Goal: Task Accomplishment & Management: Use online tool/utility

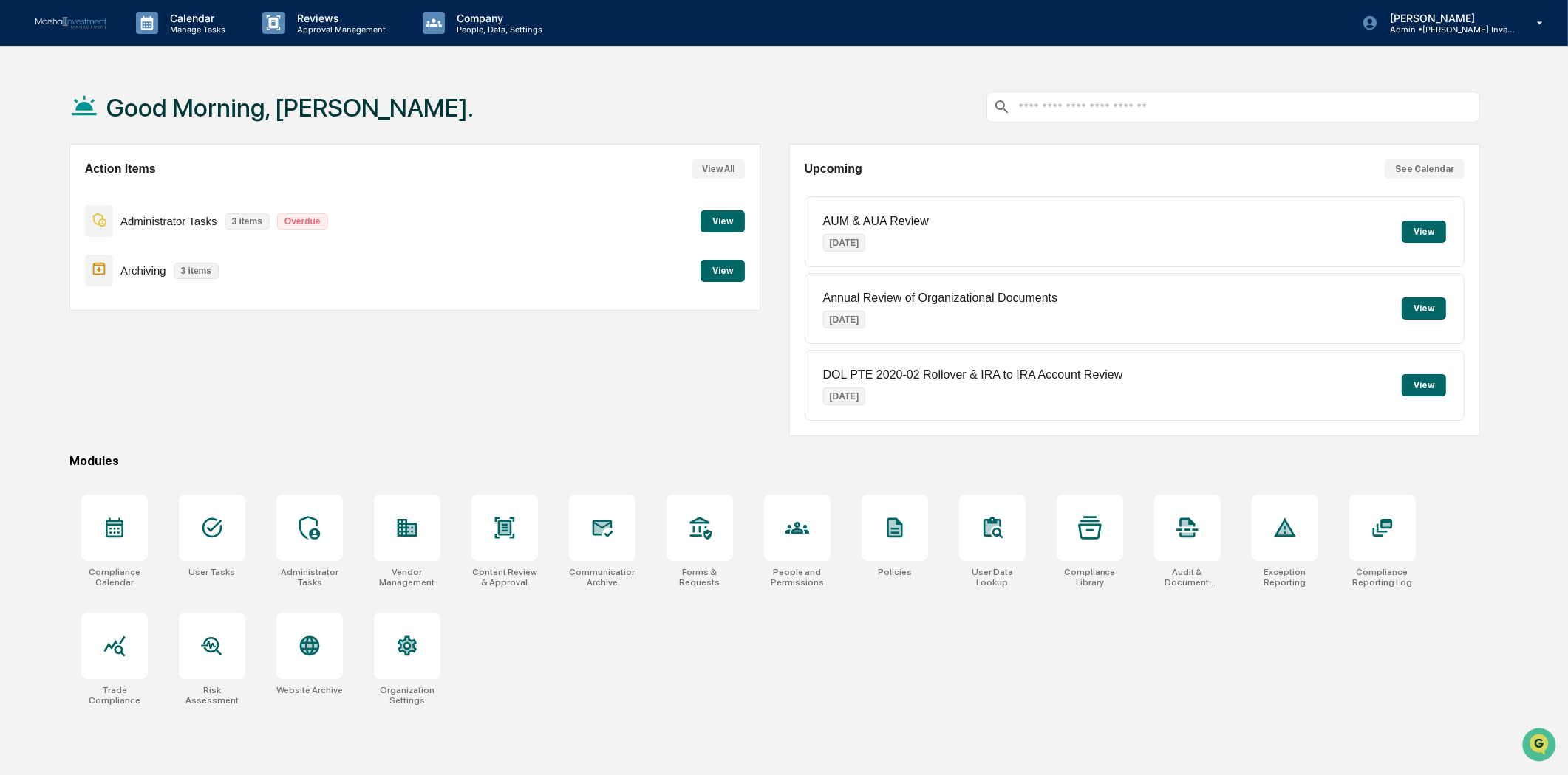
click at [306, 222] on p "Overdue" at bounding box center [303, 222] width 51 height 16
click at [185, 29] on p "Manage Tasks" at bounding box center [195, 29] width 74 height 11
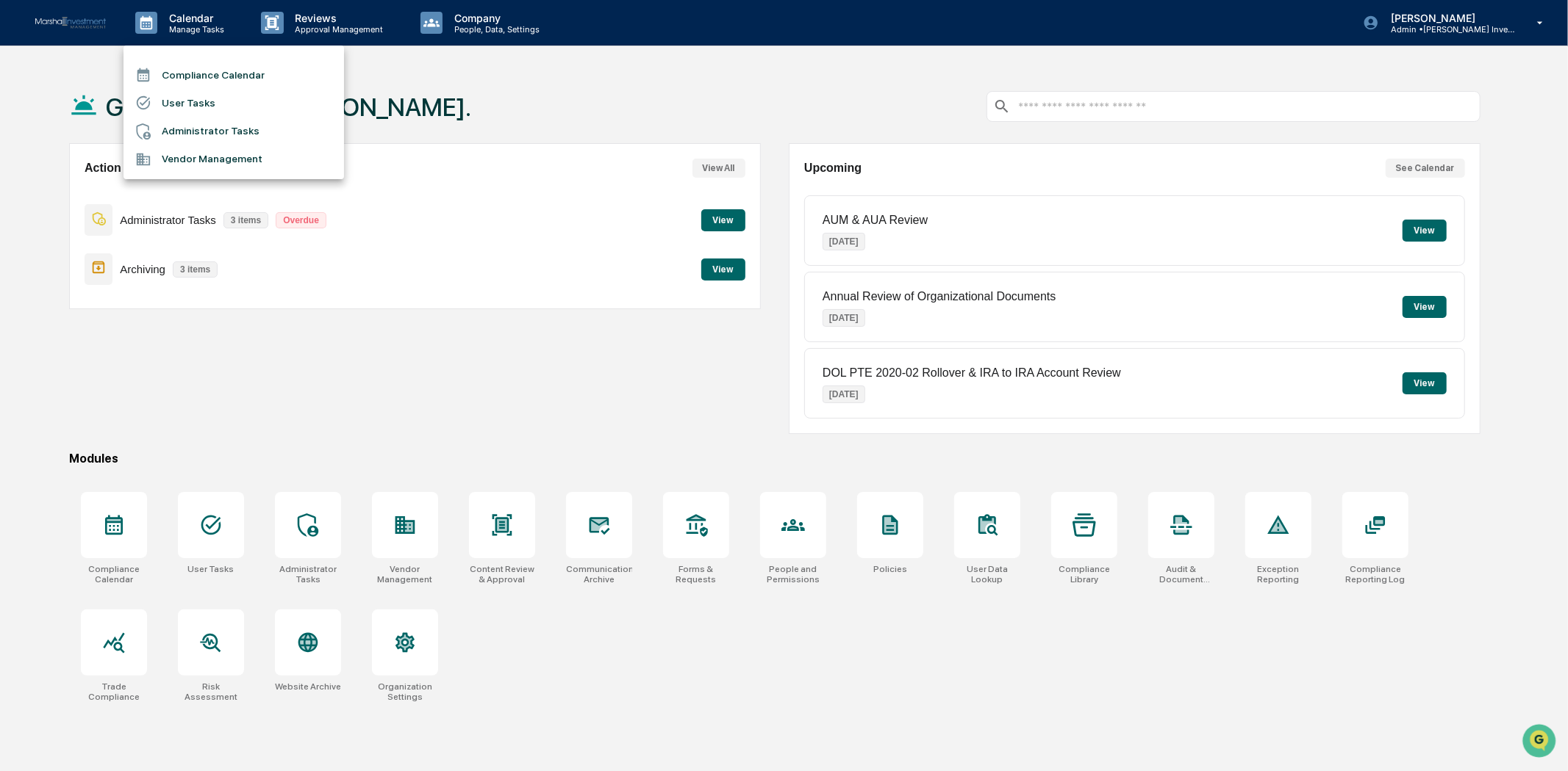
click at [218, 76] on li "Compliance Calendar" at bounding box center [234, 75] width 221 height 28
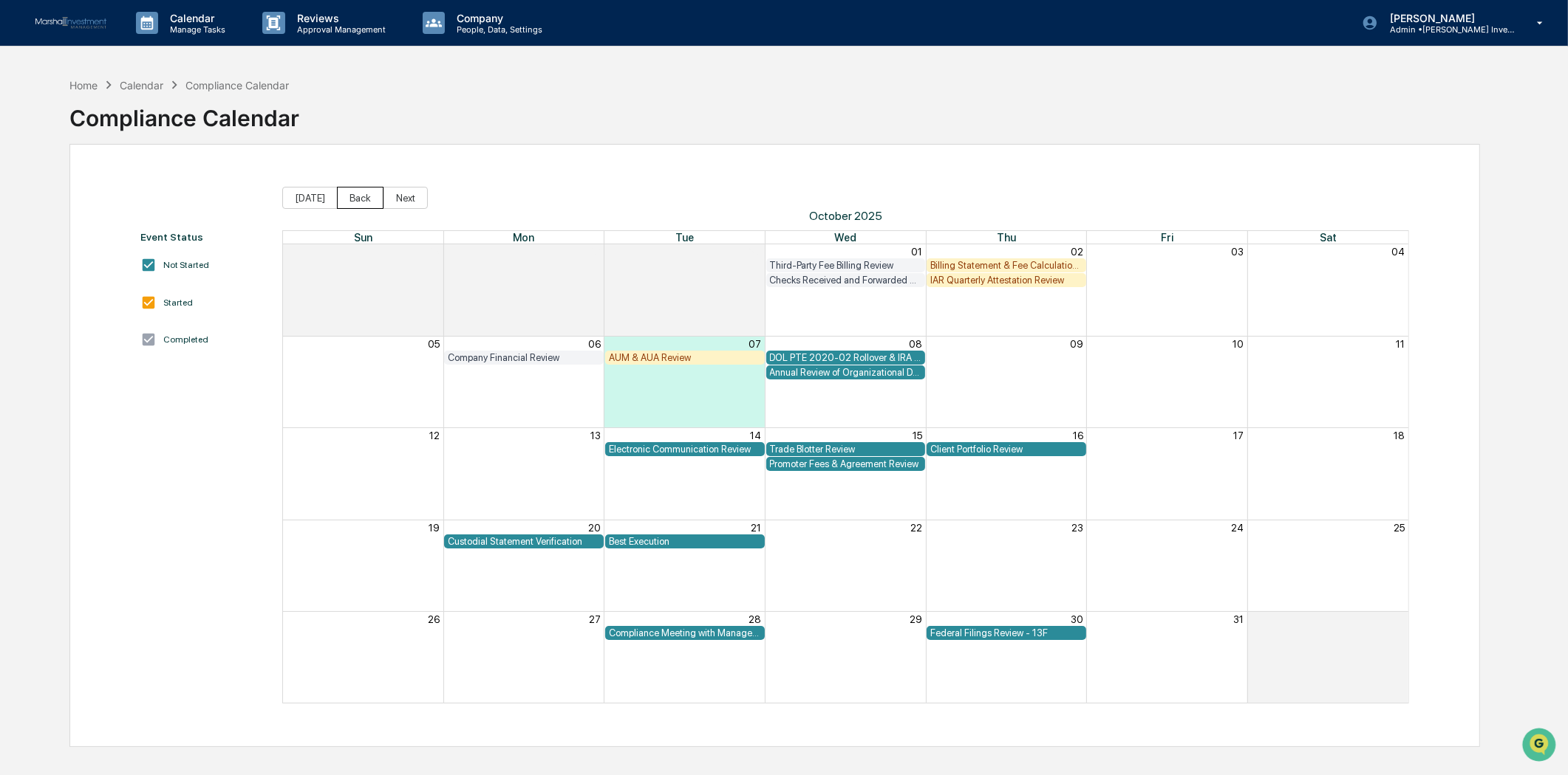
click at [362, 207] on button "Back" at bounding box center [360, 198] width 47 height 22
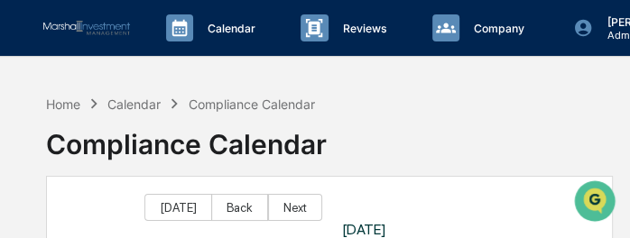
drag, startPoint x: 383, startPoint y: 104, endPoint x: 414, endPoint y: 103, distance: 30.7
click at [414, 103] on div "Home Calendar Compliance Calendar Compliance Calendar" at bounding box center [329, 131] width 567 height 90
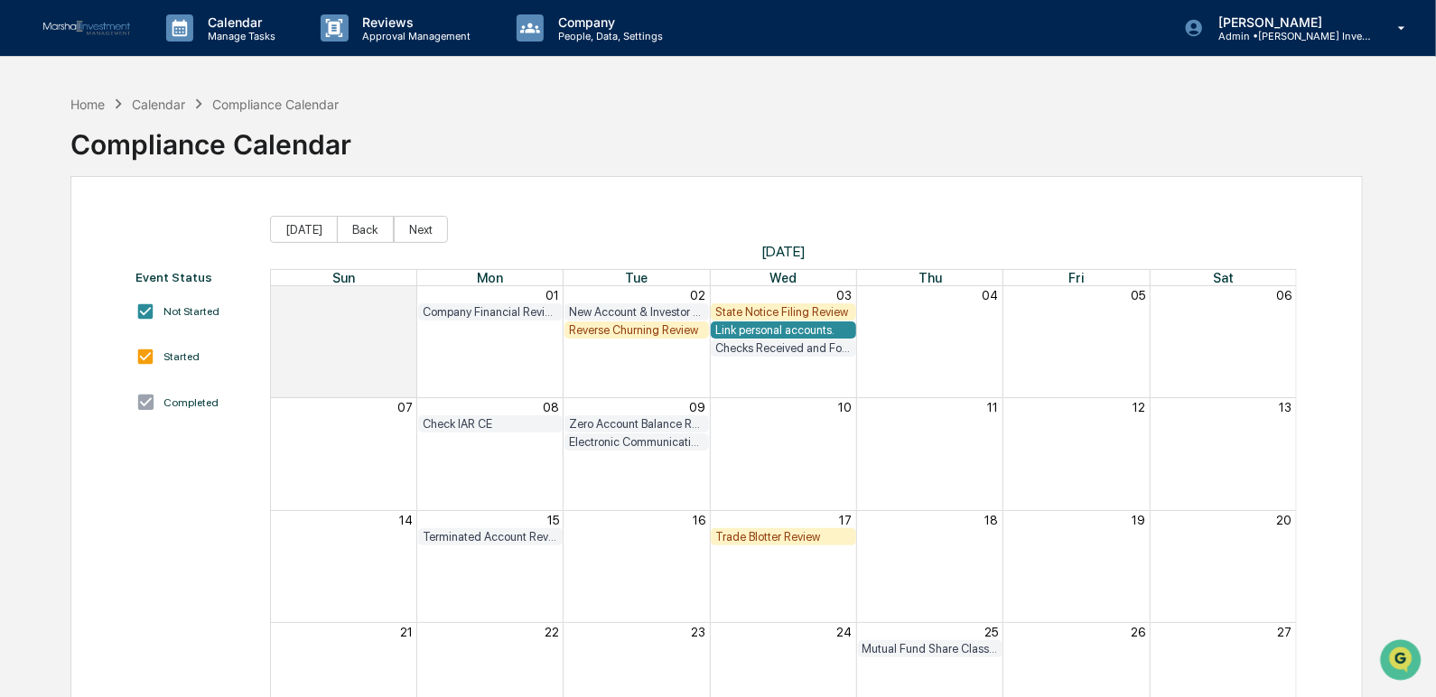
click at [784, 130] on div "Home Calendar Compliance Calendar Compliance Calendar" at bounding box center [716, 131] width 1292 height 90
click at [764, 135] on div "Home Calendar Compliance Calendar Compliance Calendar" at bounding box center [716, 131] width 1292 height 90
click at [763, 135] on div "Home Calendar Compliance Calendar Compliance Calendar" at bounding box center [716, 131] width 1292 height 90
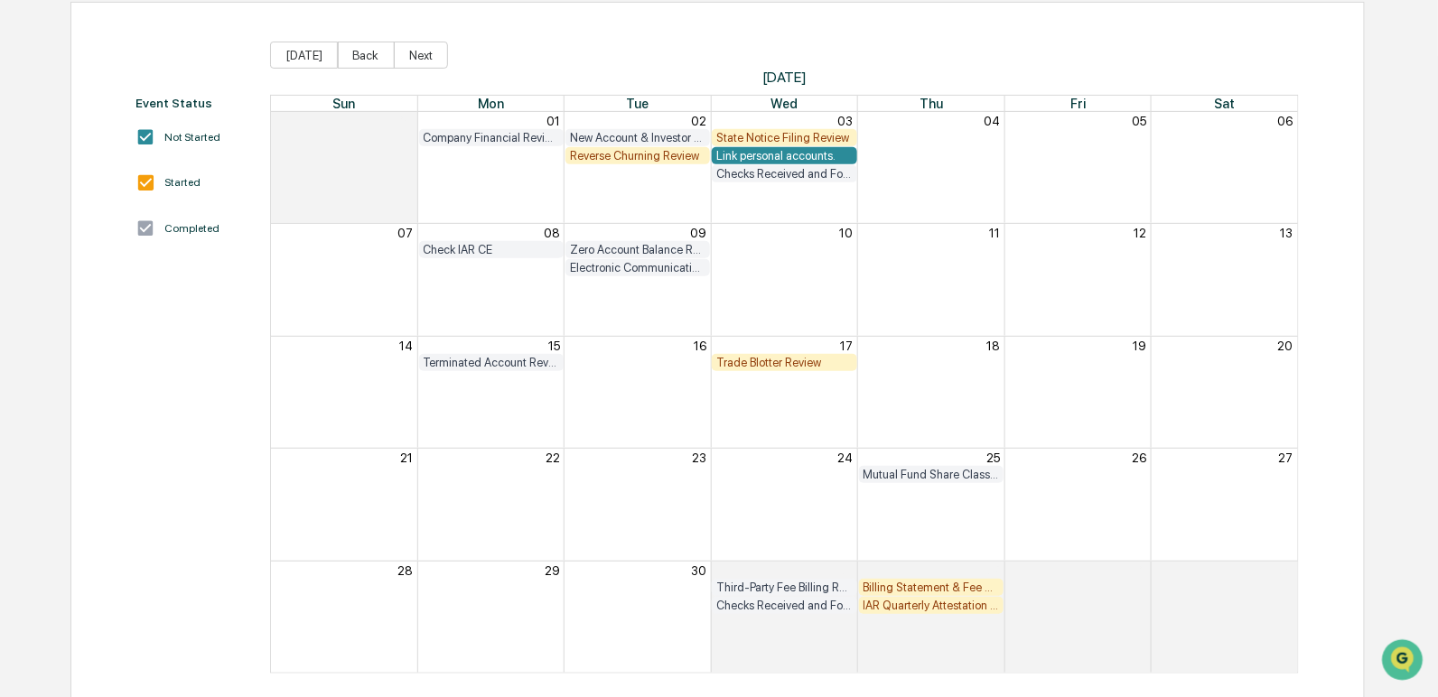
scroll to position [189, 0]
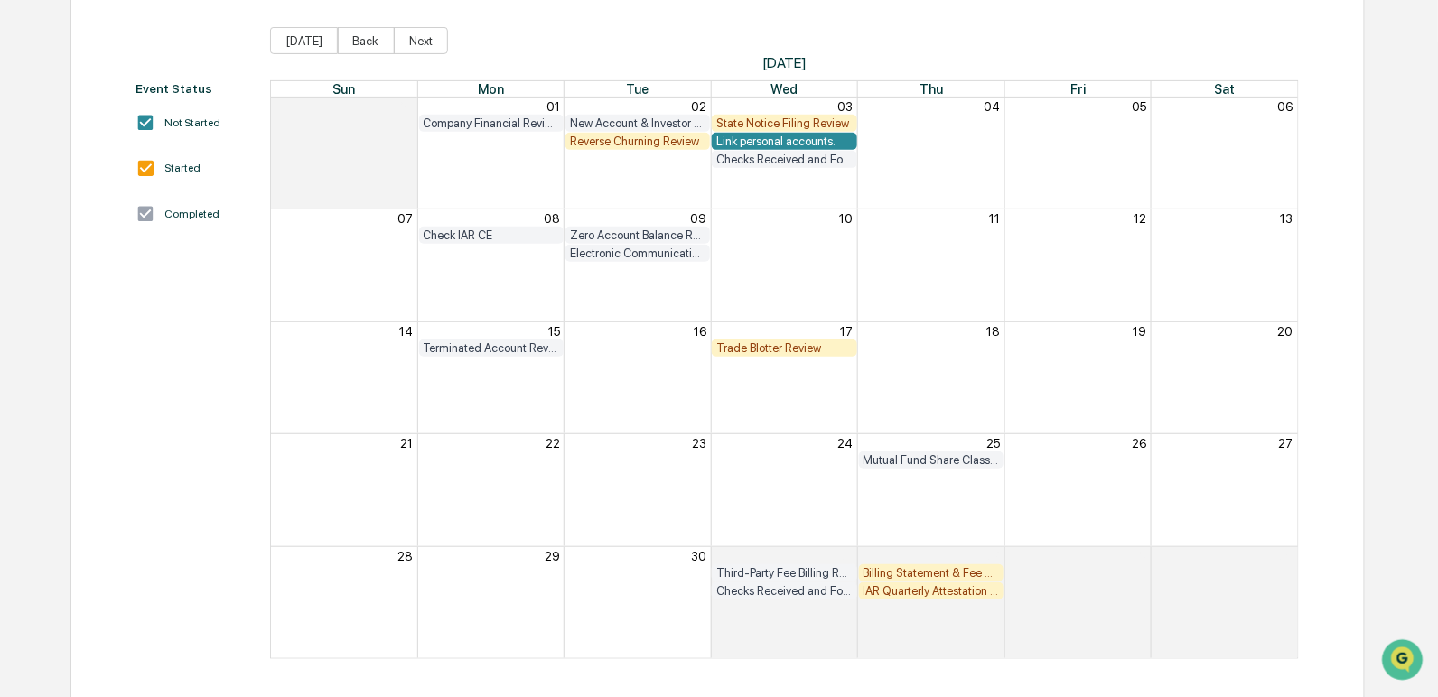
click at [787, 350] on div "Trade Blotter Review" at bounding box center [783, 348] width 135 height 14
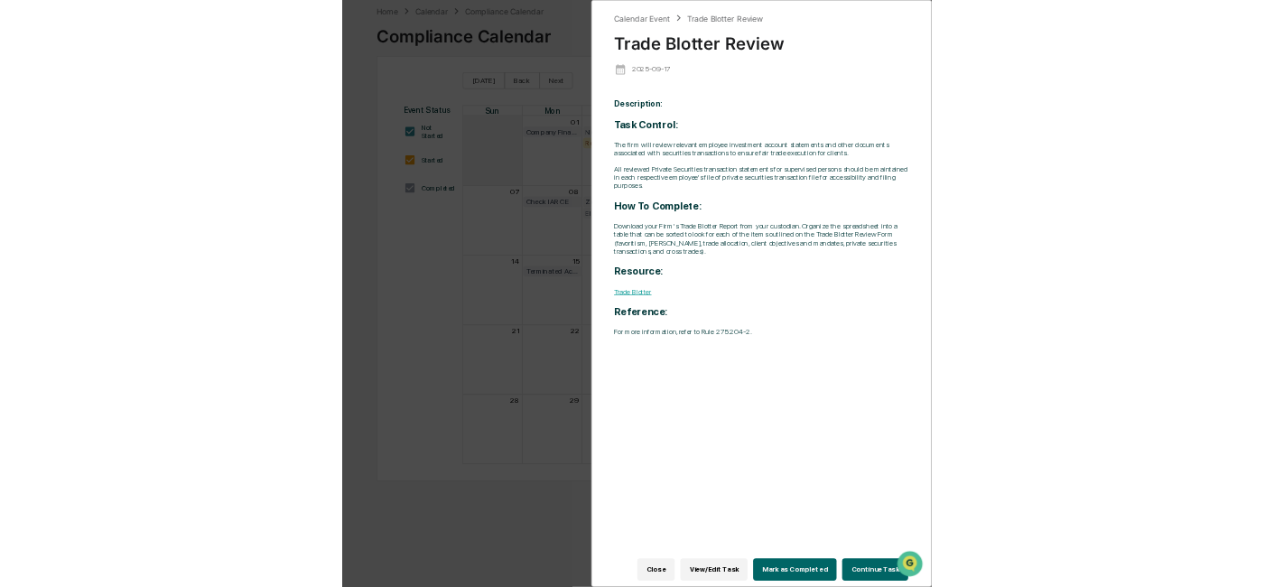
scroll to position [85, 0]
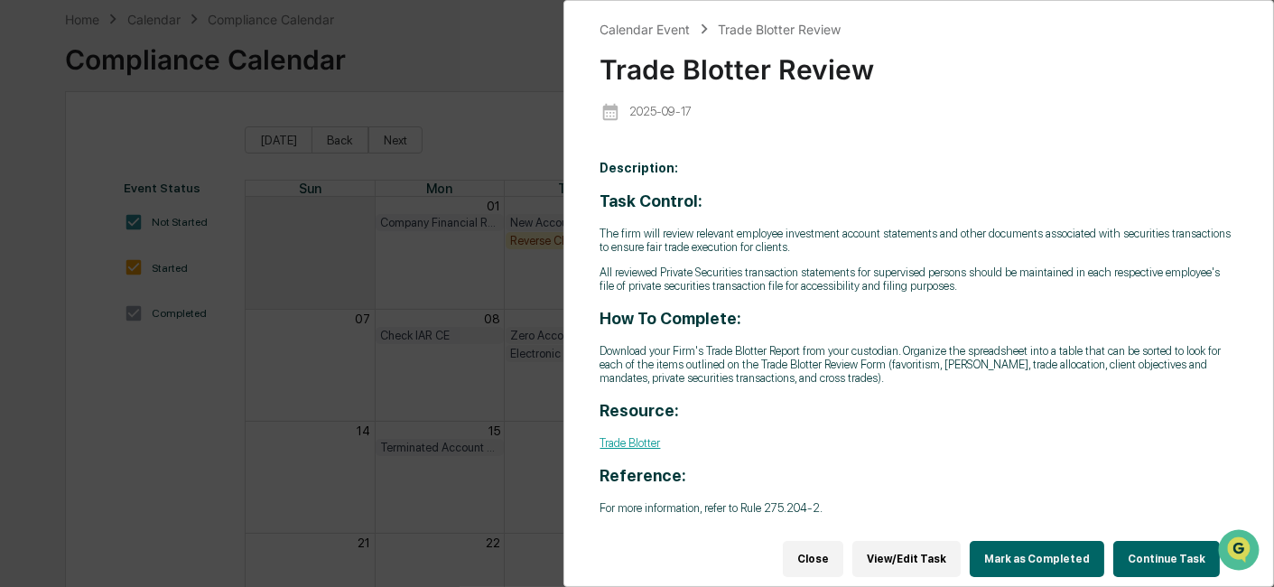
click at [964, 98] on div "2025-09-17" at bounding box center [920, 111] width 638 height 37
click at [964, 99] on div "2025-09-17" at bounding box center [920, 111] width 638 height 37
click at [905, 144] on div "Calendar Event Trade Blotter Review Trade Blotter Review 2025-09-17 Description…" at bounding box center [920, 289] width 638 height 540
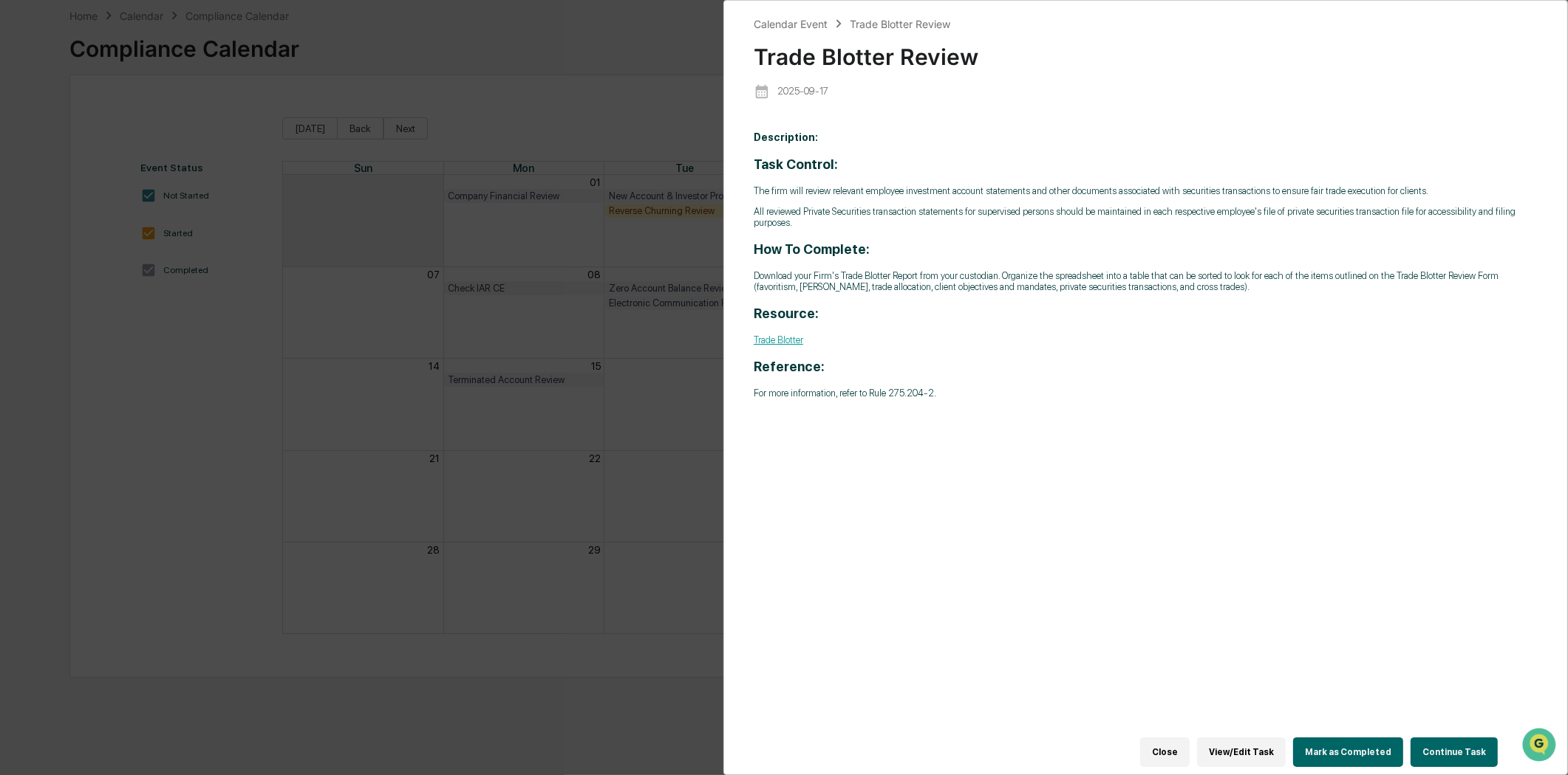
click at [1444, 741] on button "Continue Task" at bounding box center [1453, 752] width 88 height 29
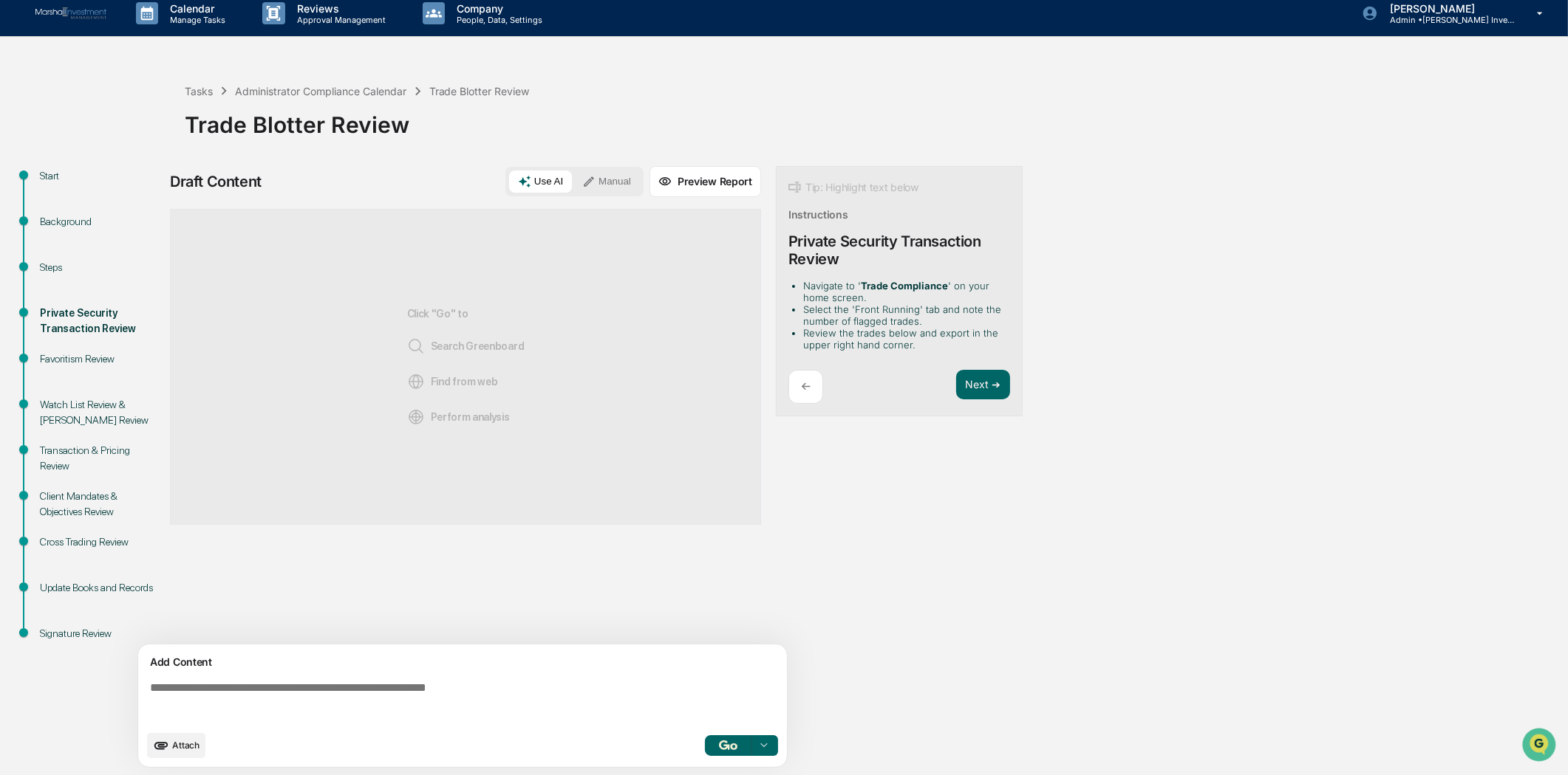
scroll to position [11, 0]
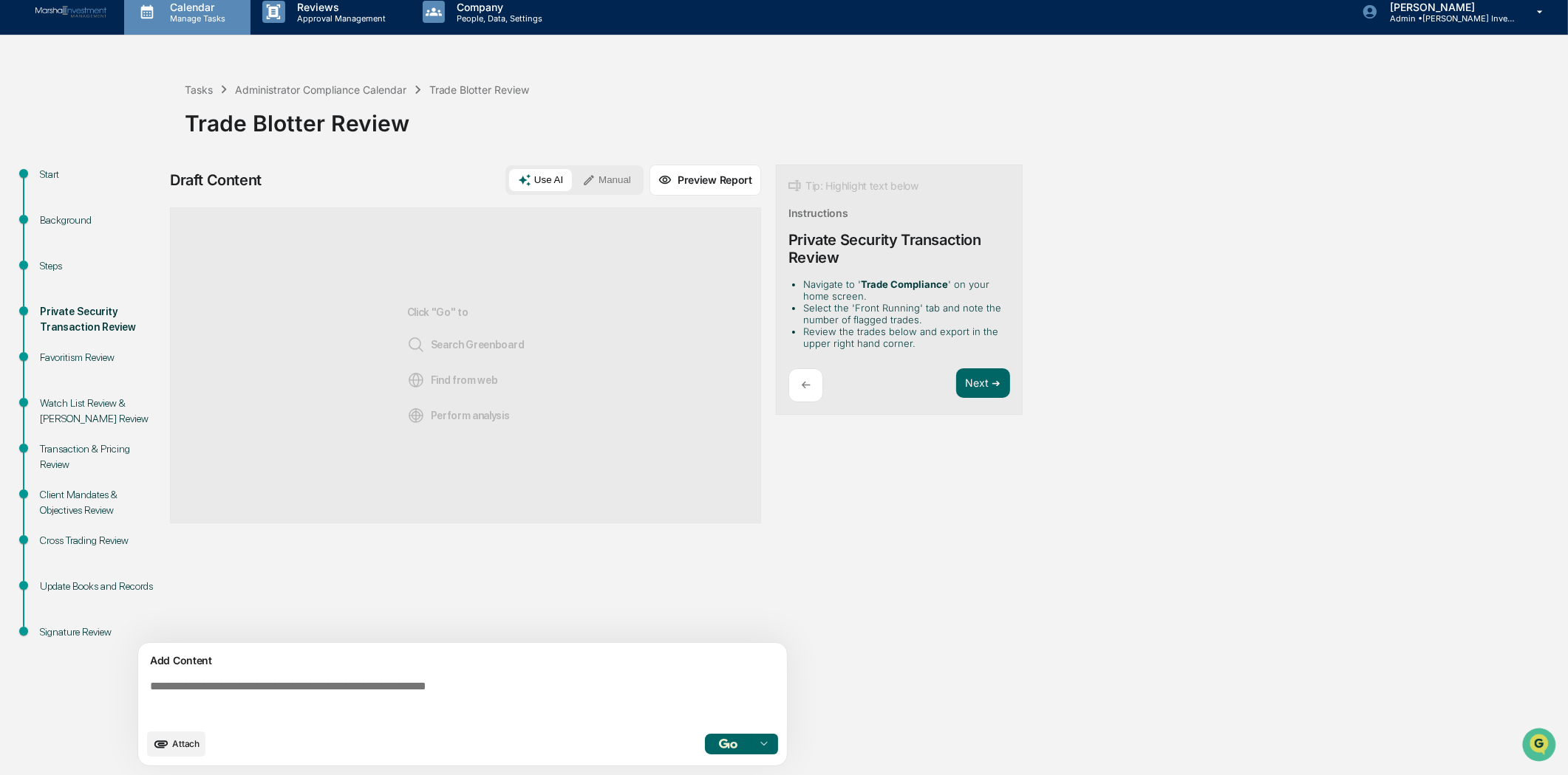
click at [189, 16] on p "Manage Tasks" at bounding box center [195, 18] width 74 height 11
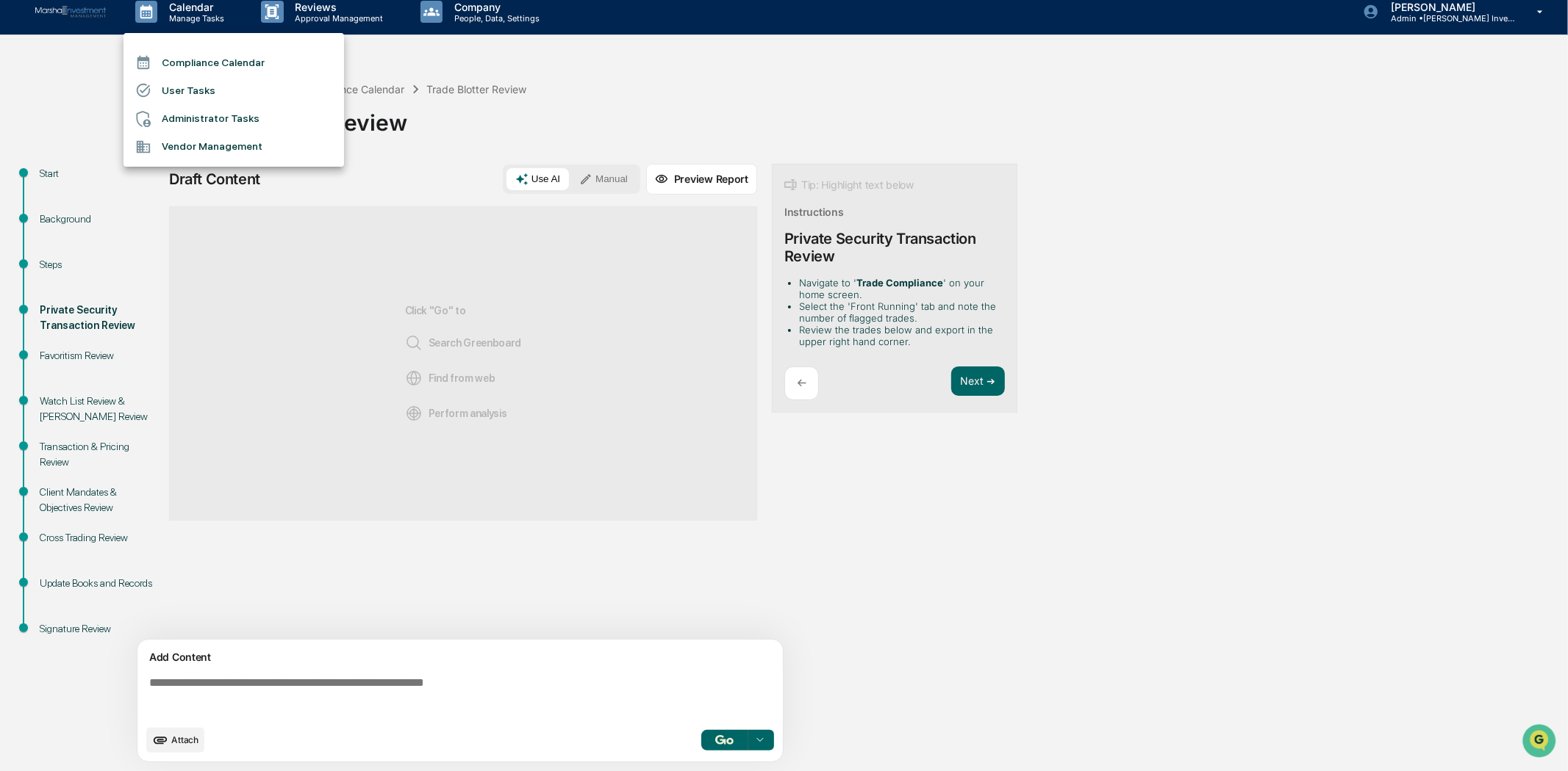
click at [203, 67] on li "Compliance Calendar" at bounding box center [234, 63] width 221 height 28
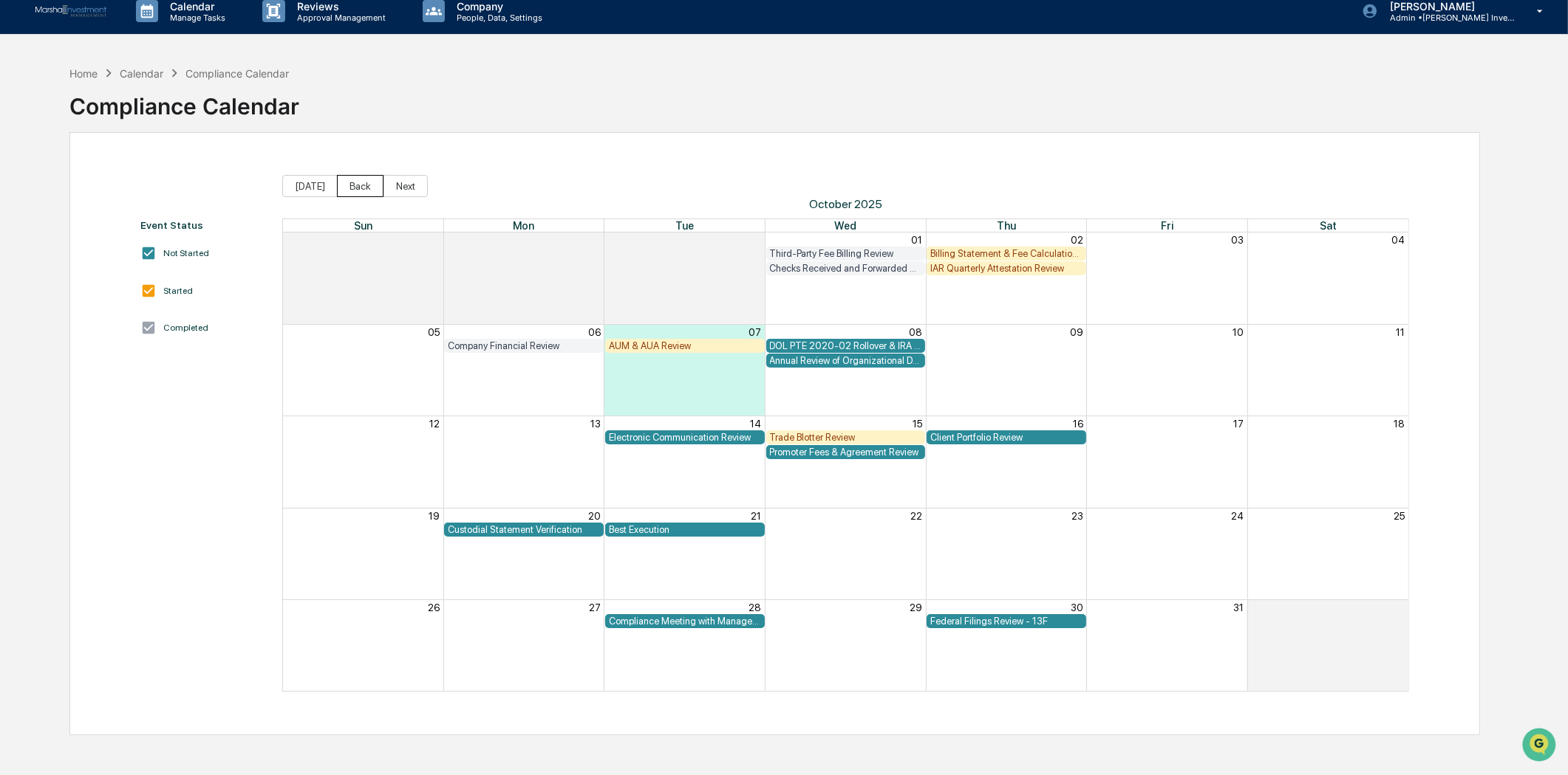
click at [337, 178] on button "Back" at bounding box center [360, 186] width 47 height 22
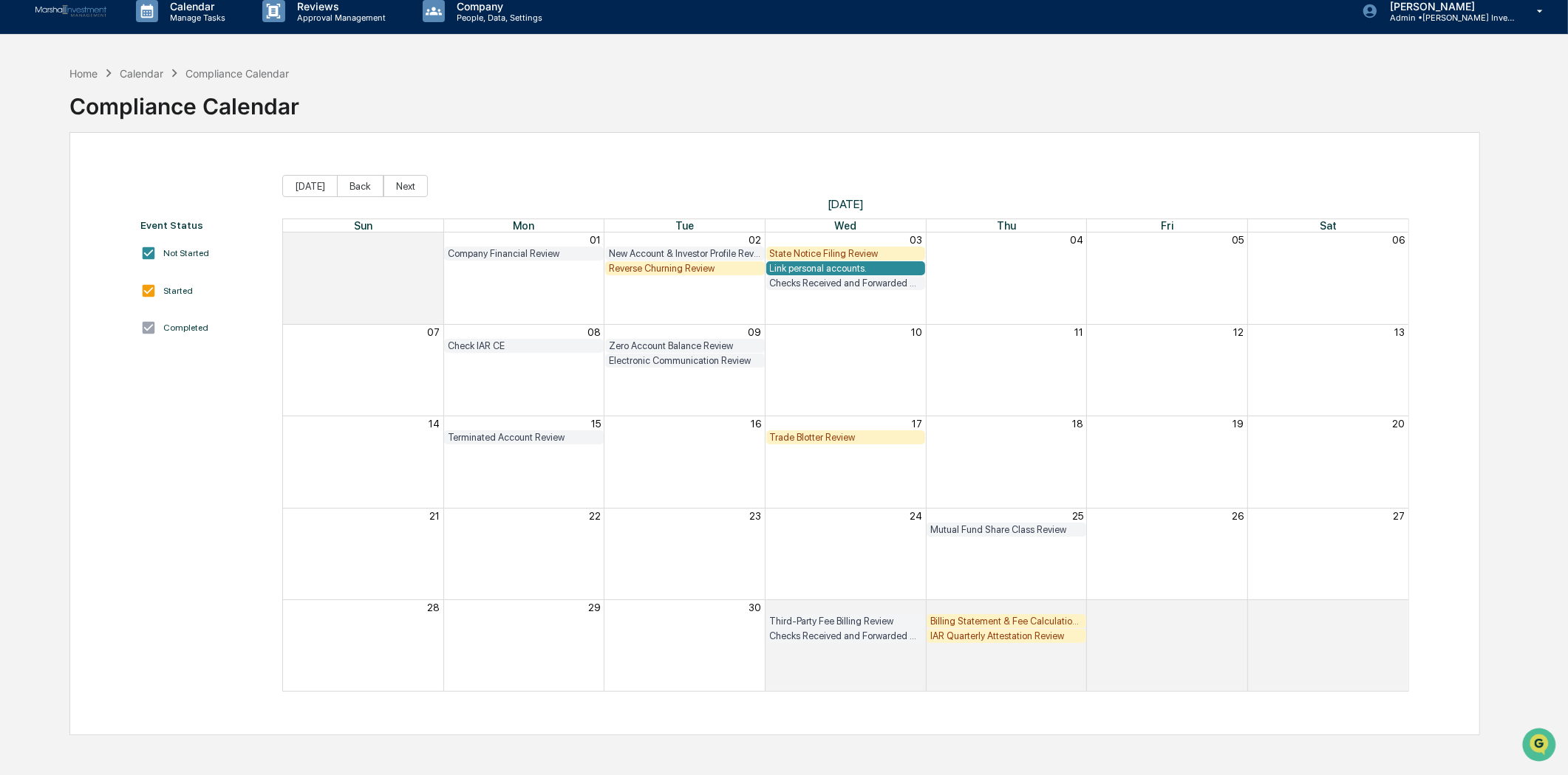
click at [874, 248] on div "State Notice Filing Review" at bounding box center [846, 253] width 152 height 11
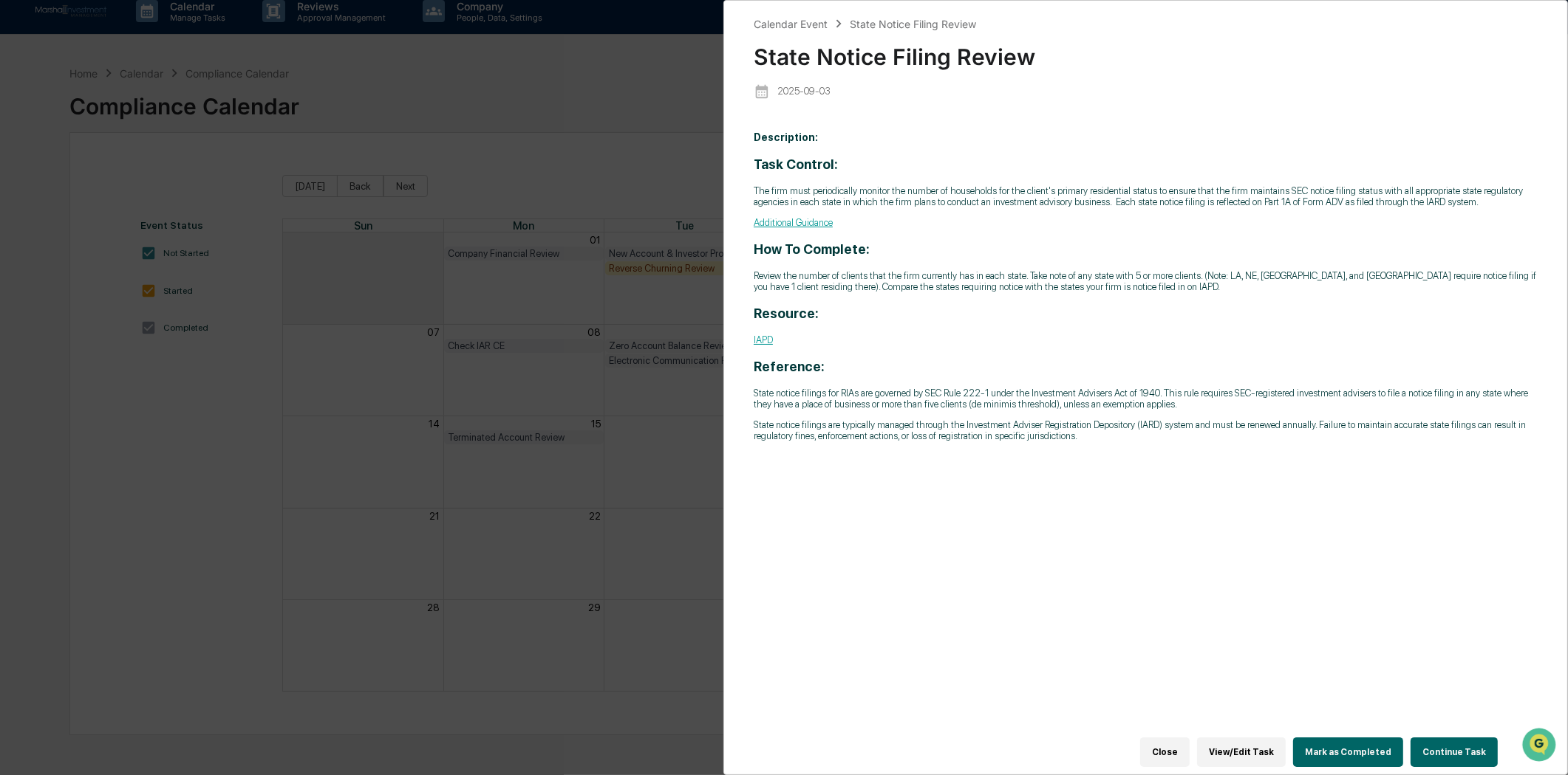
click at [1437, 741] on button "Continue Task" at bounding box center [1453, 752] width 88 height 29
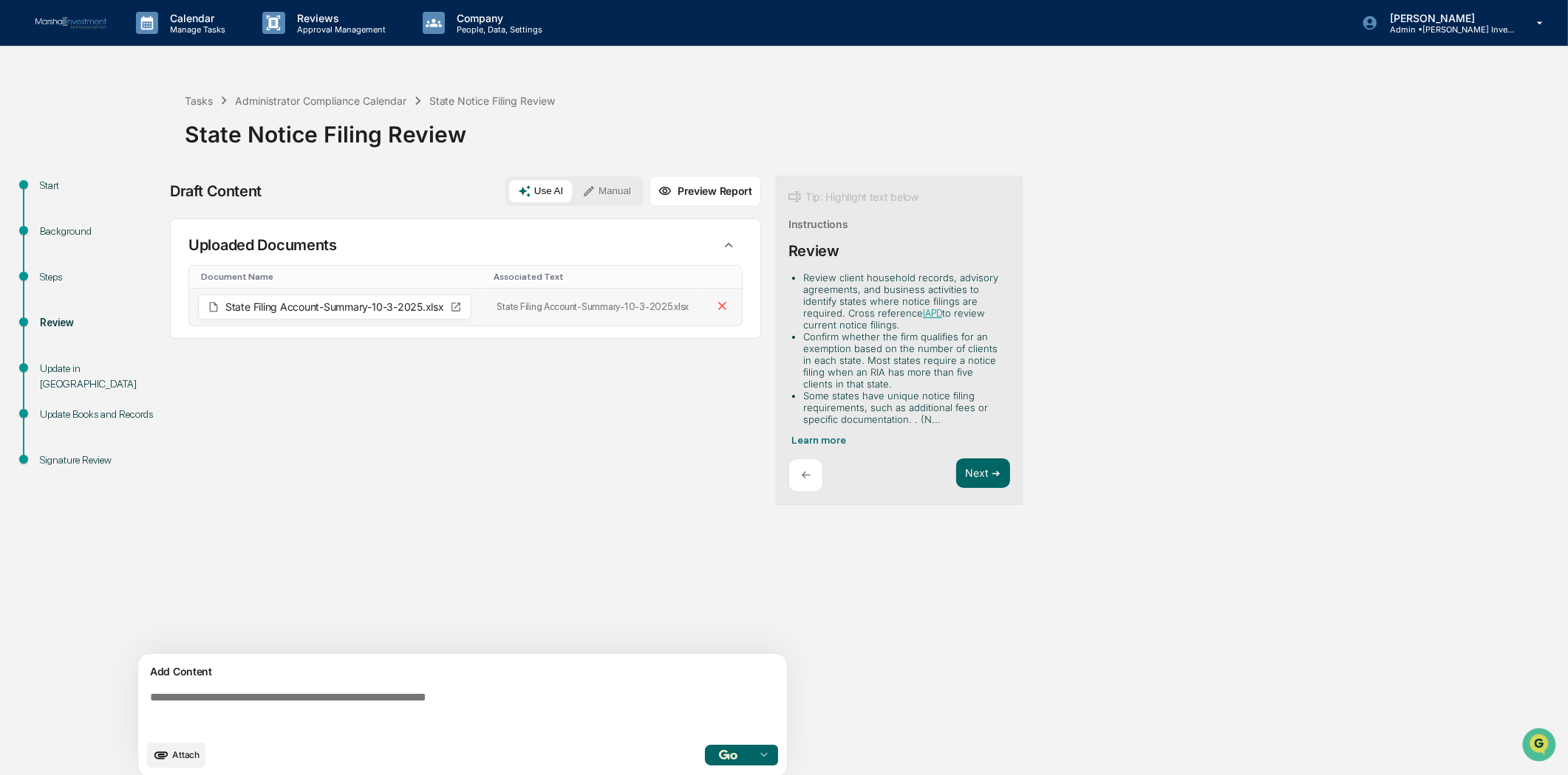
click at [607, 316] on td "State Filing Account-Summary-10-3-2025.xlsx" at bounding box center [595, 307] width 216 height 37
click at [762, 757] on icon at bounding box center [764, 755] width 11 height 11
click at [825, 703] on div "Draft Content Use AI Manual Preview Report Sources Uploaded Documents Document …" at bounding box center [584, 481] width 828 height 611
click at [727, 758] on img "button" at bounding box center [728, 755] width 18 height 10
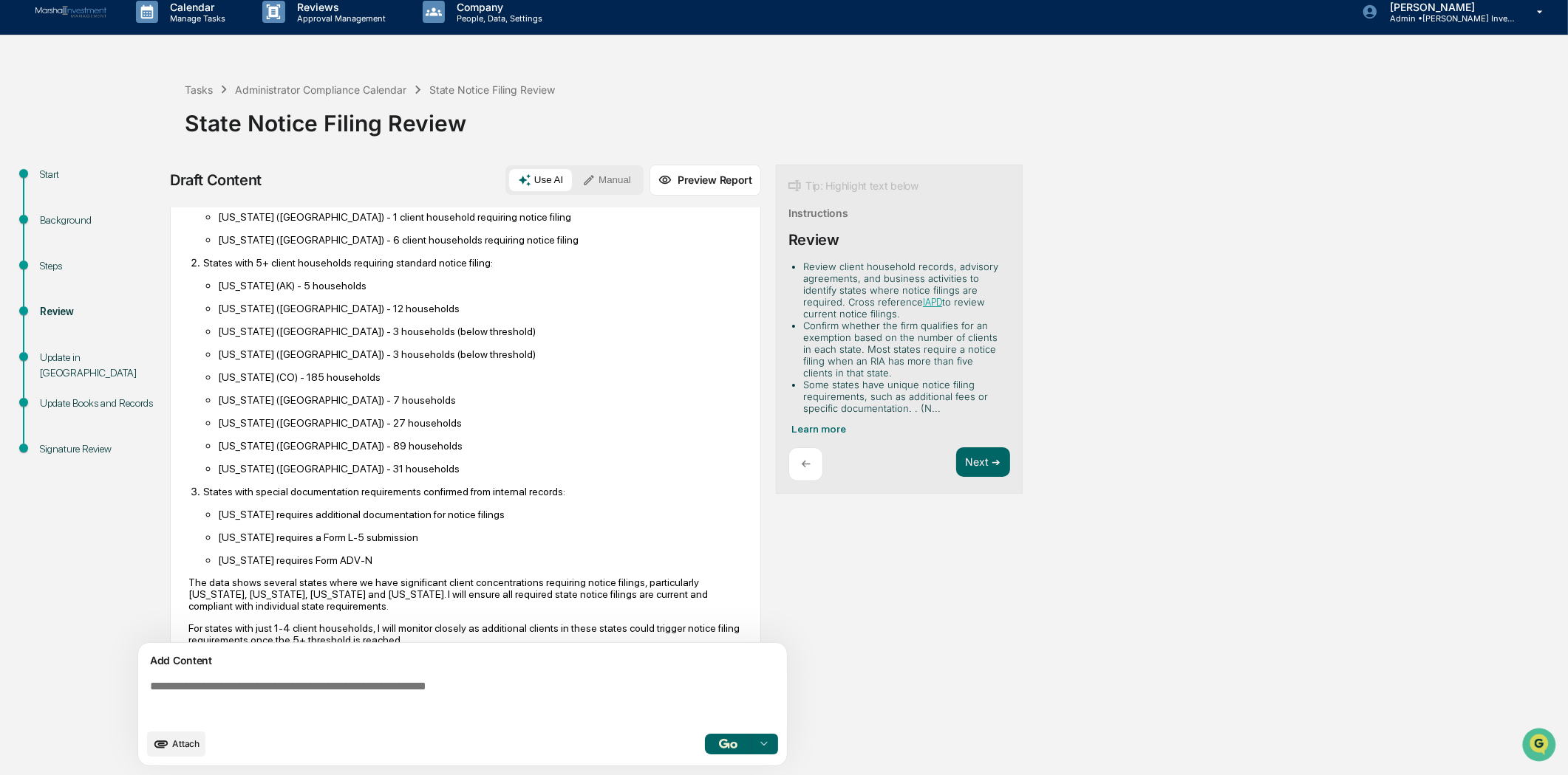
scroll to position [320, 0]
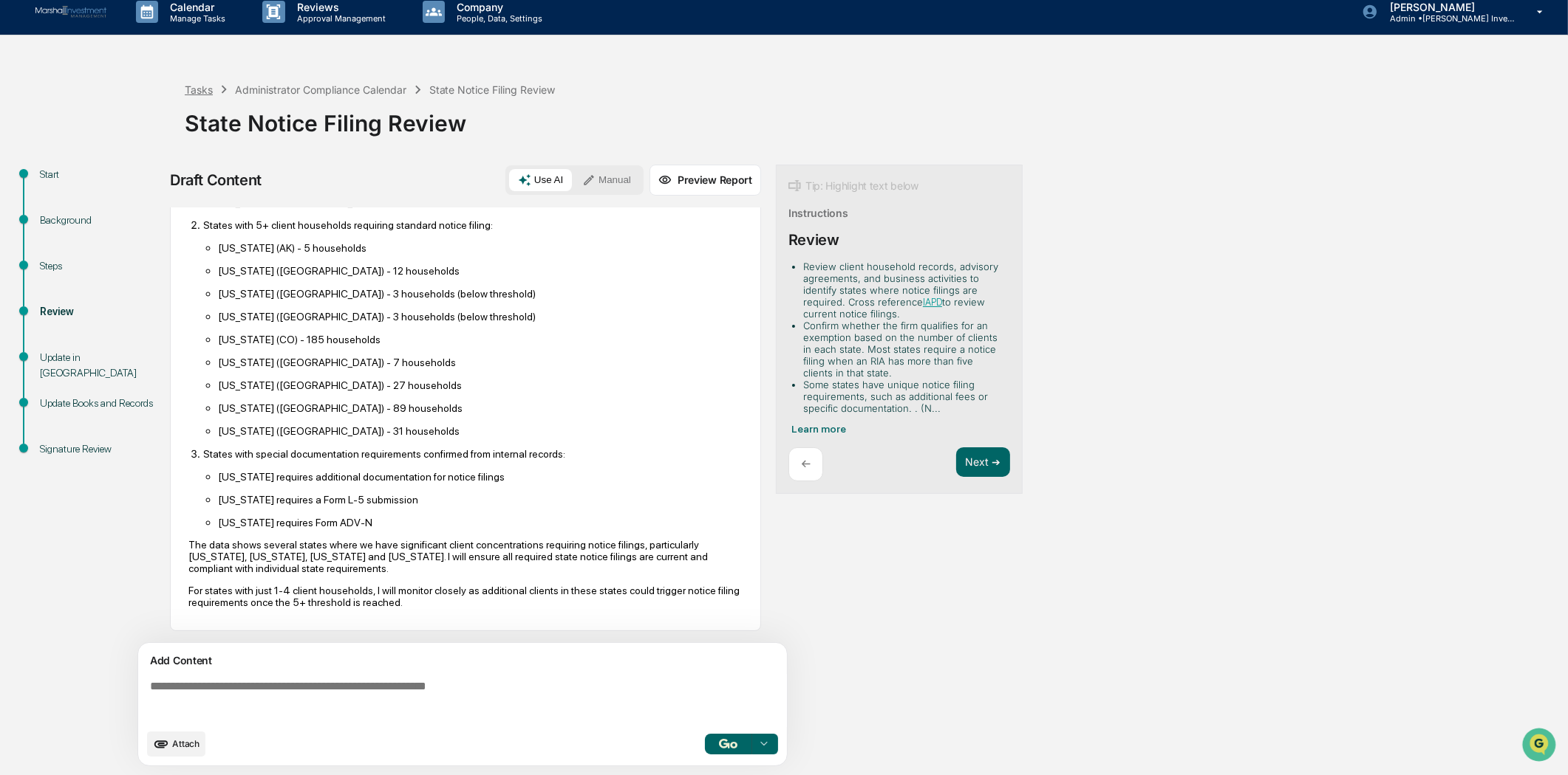
click at [196, 87] on div "Tasks" at bounding box center [199, 89] width 28 height 12
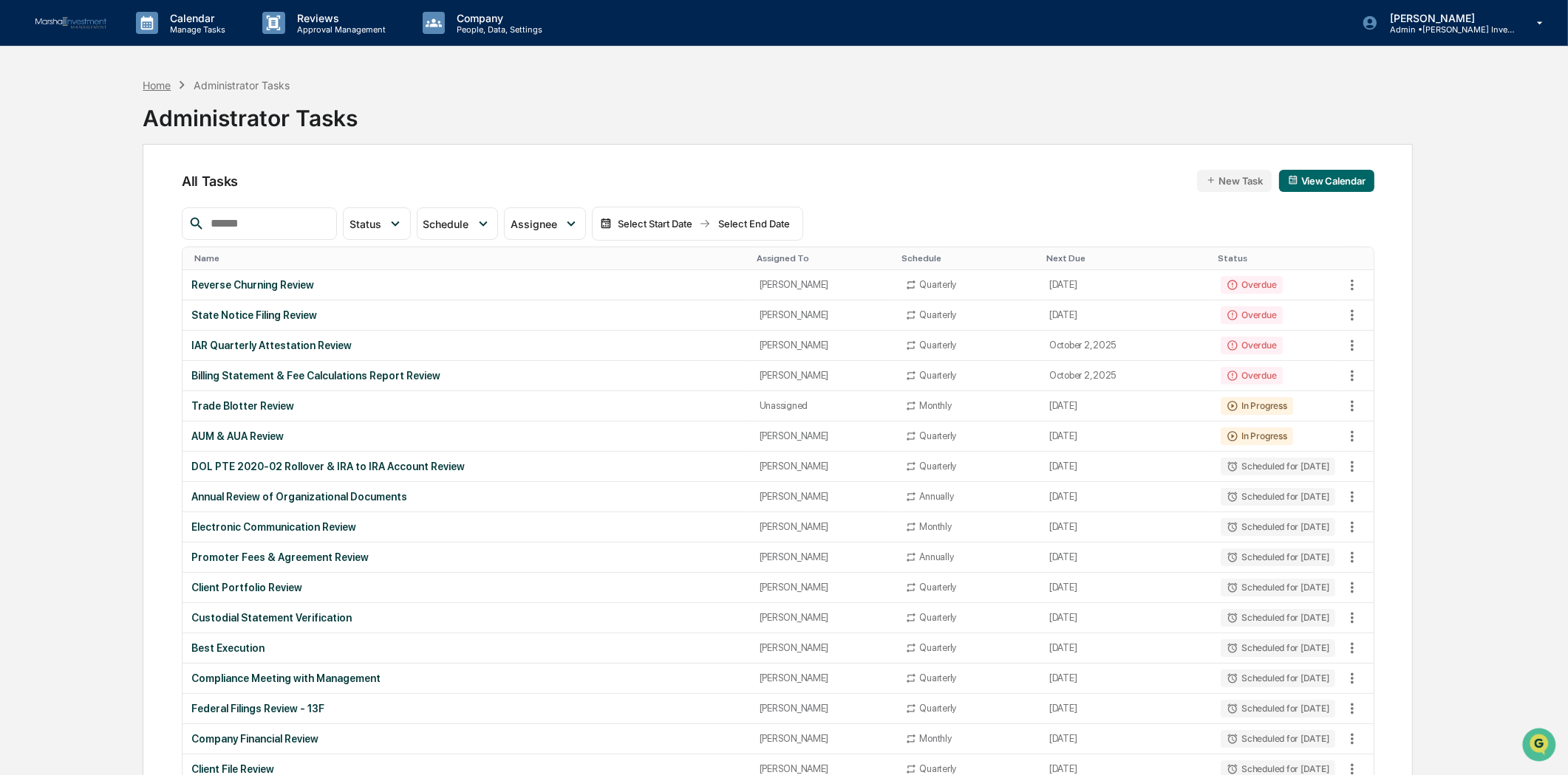
click at [163, 89] on div "Home" at bounding box center [156, 85] width 28 height 12
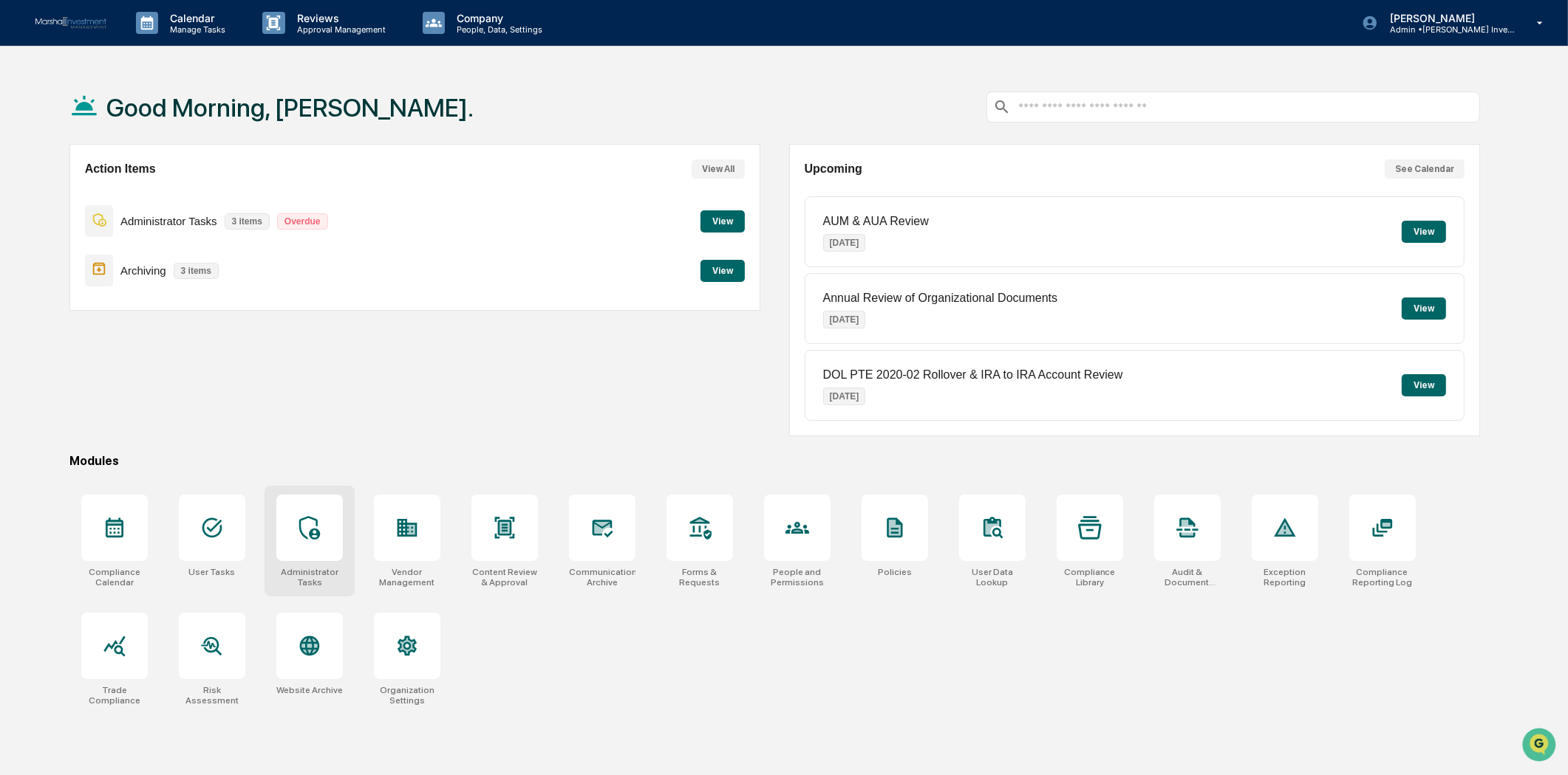
click at [318, 510] on div at bounding box center [309, 527] width 66 height 66
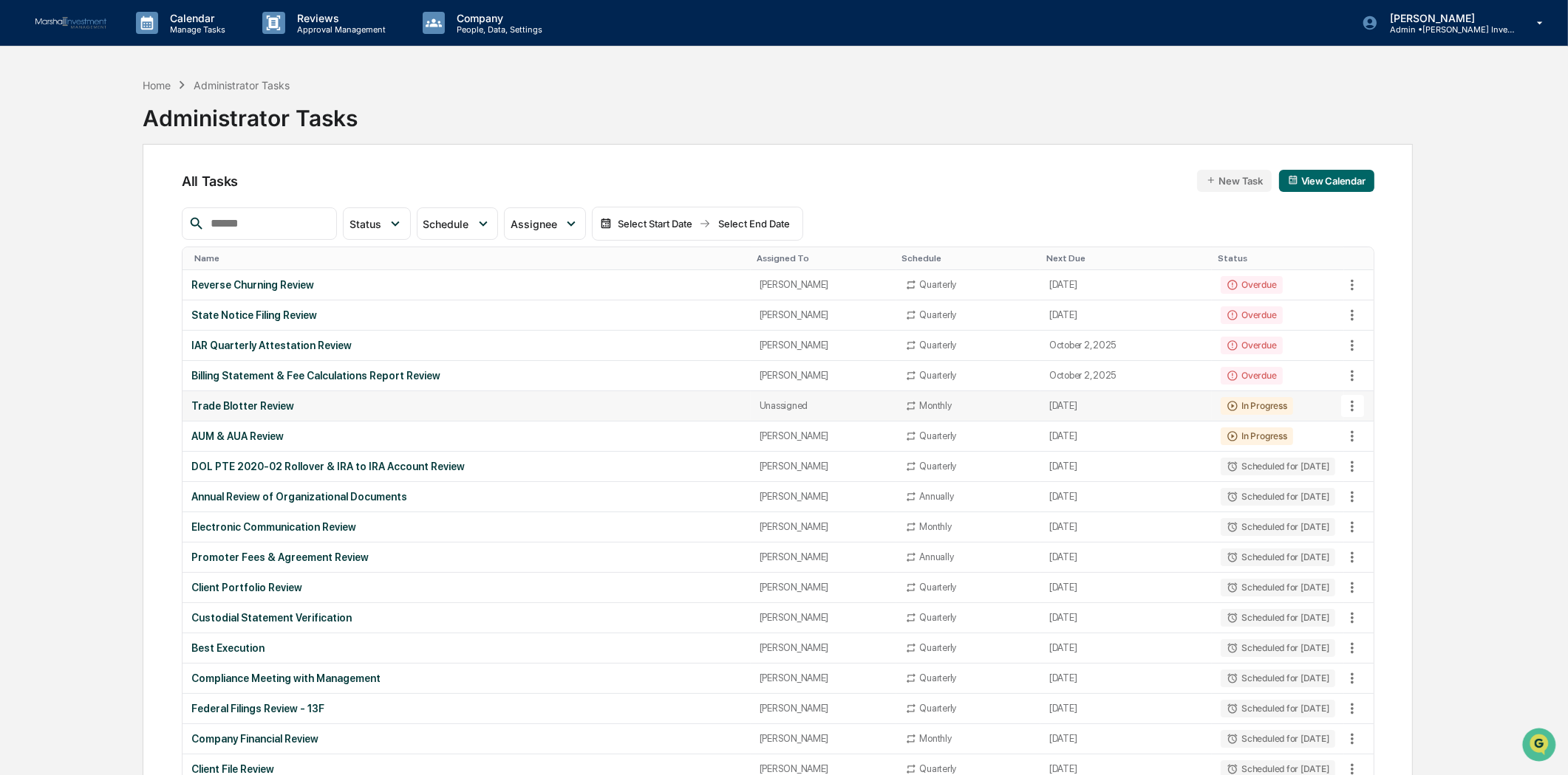
click at [1350, 404] on icon at bounding box center [1352, 406] width 16 height 16
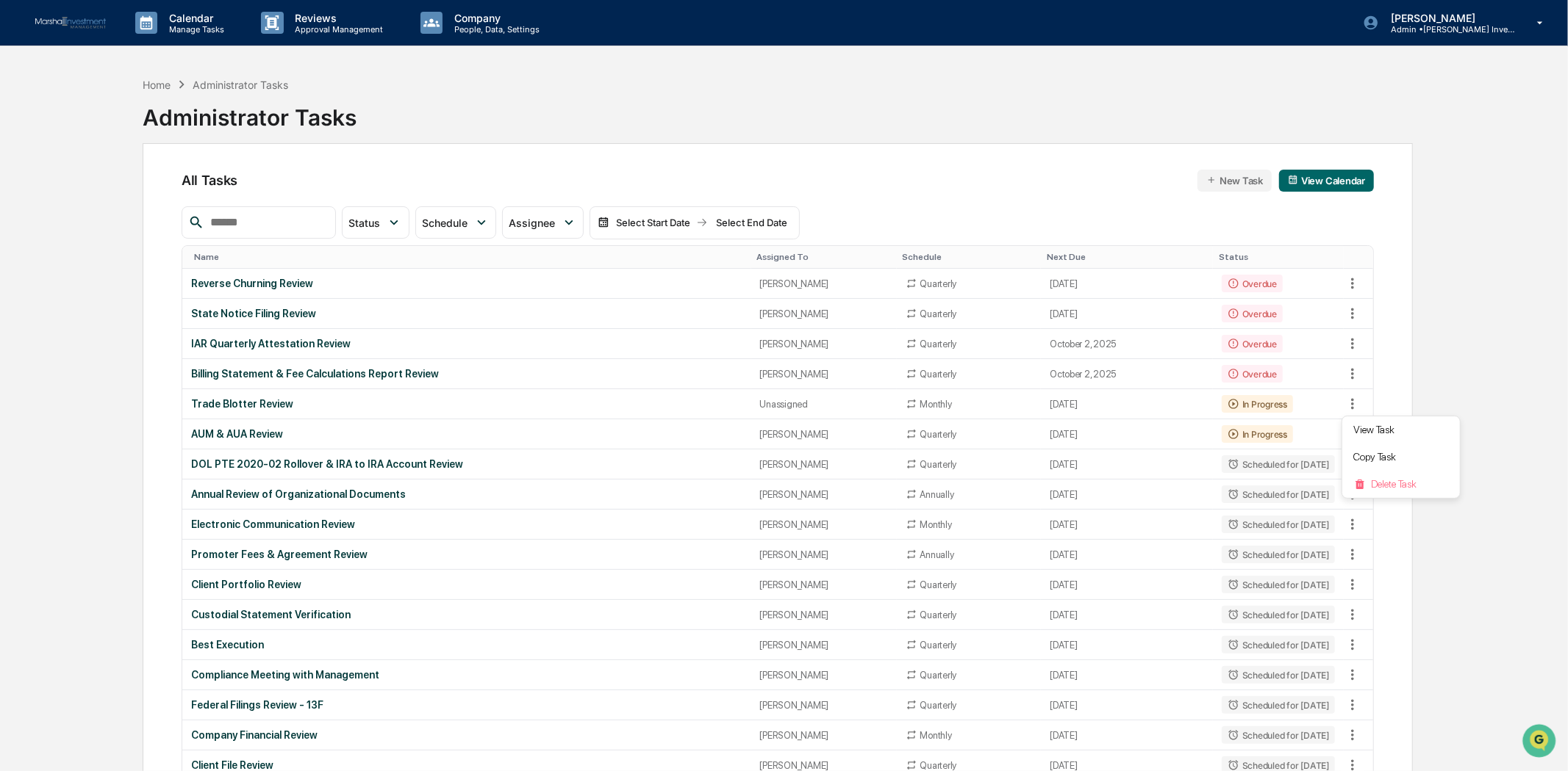
click at [1472, 368] on div at bounding box center [784, 386] width 1568 height 771
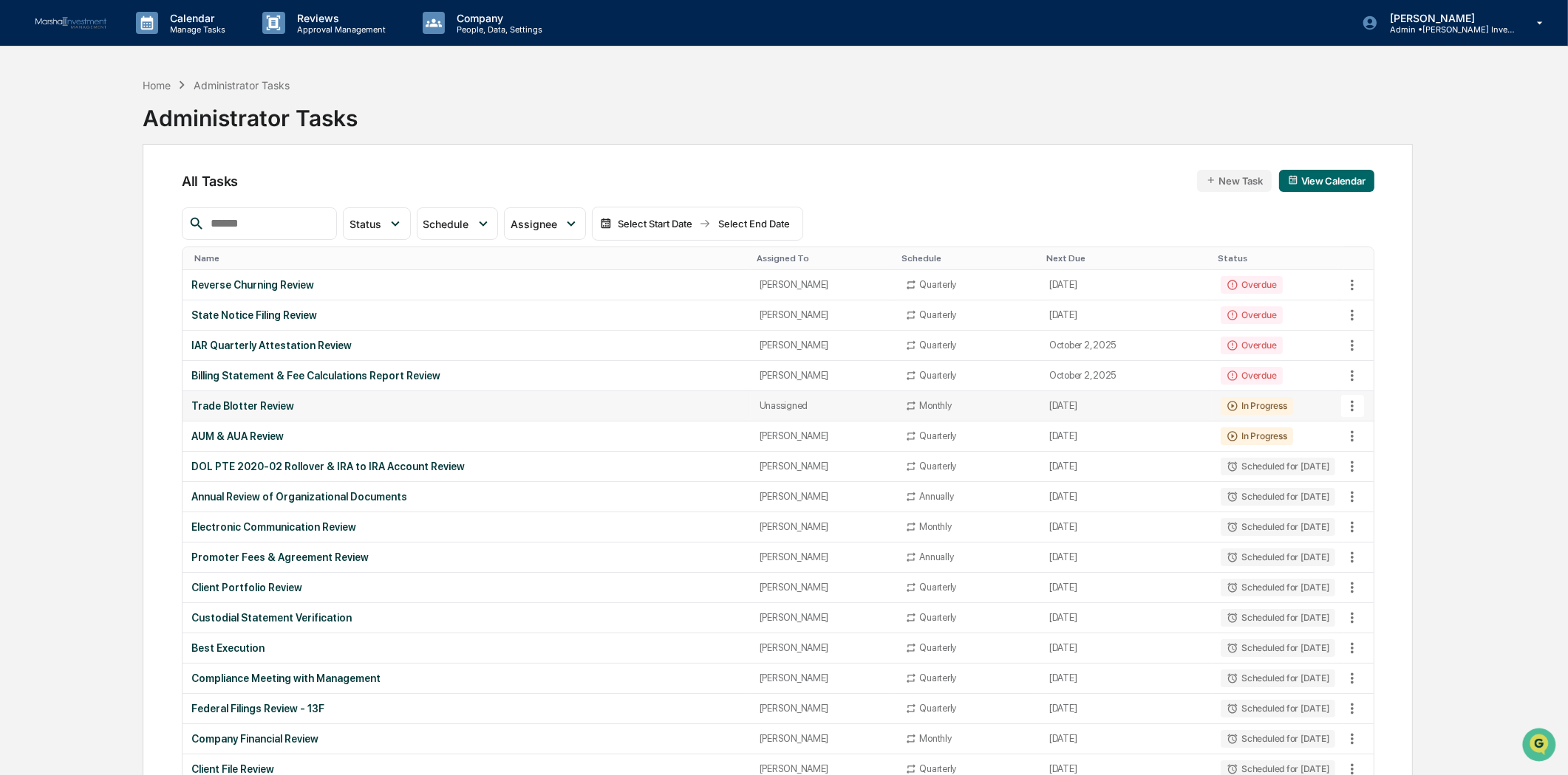
click at [268, 409] on div "Trade Blotter Review" at bounding box center [466, 406] width 550 height 11
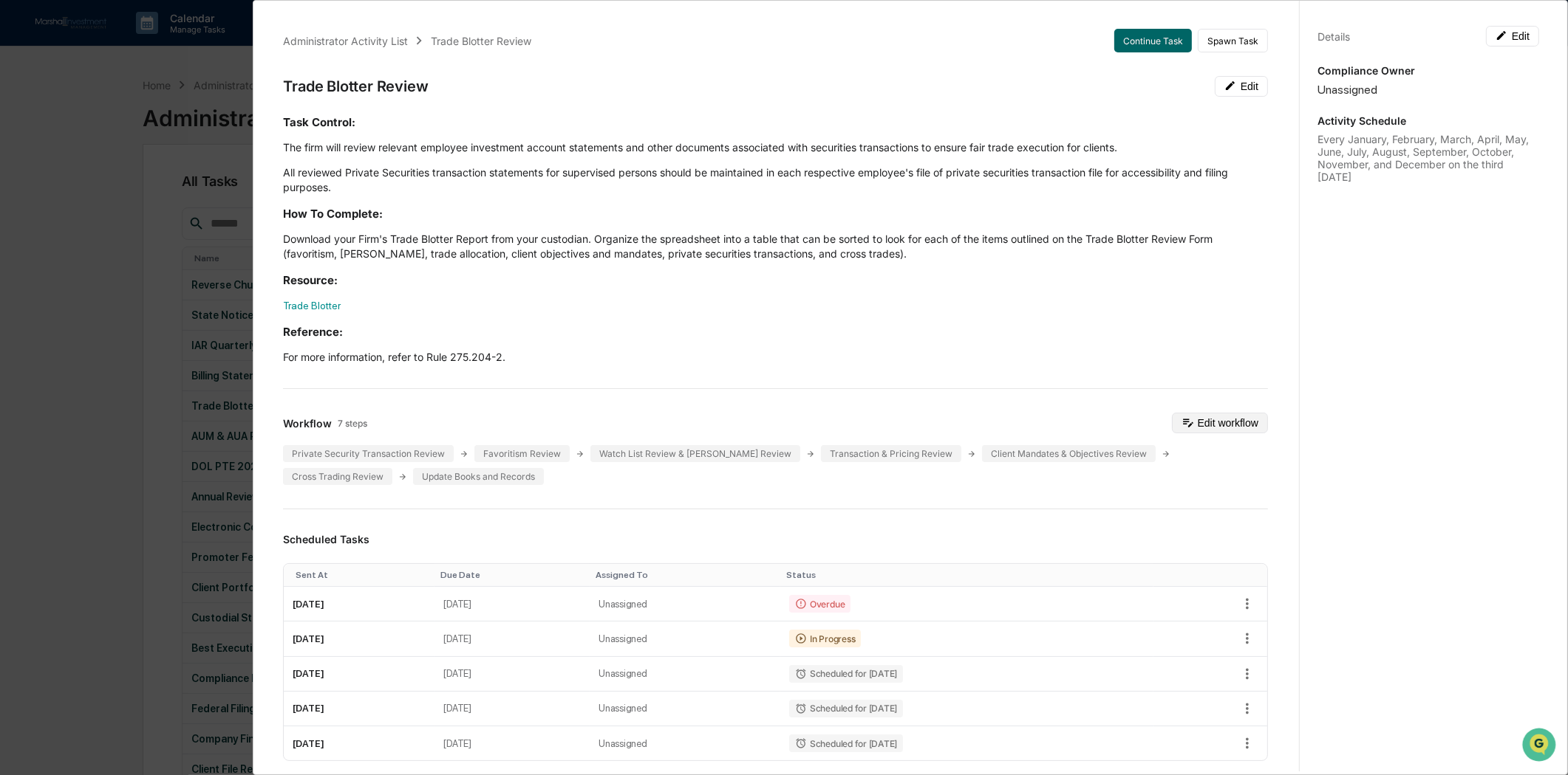
click at [1200, 413] on button "Edit workflow" at bounding box center [1219, 423] width 96 height 20
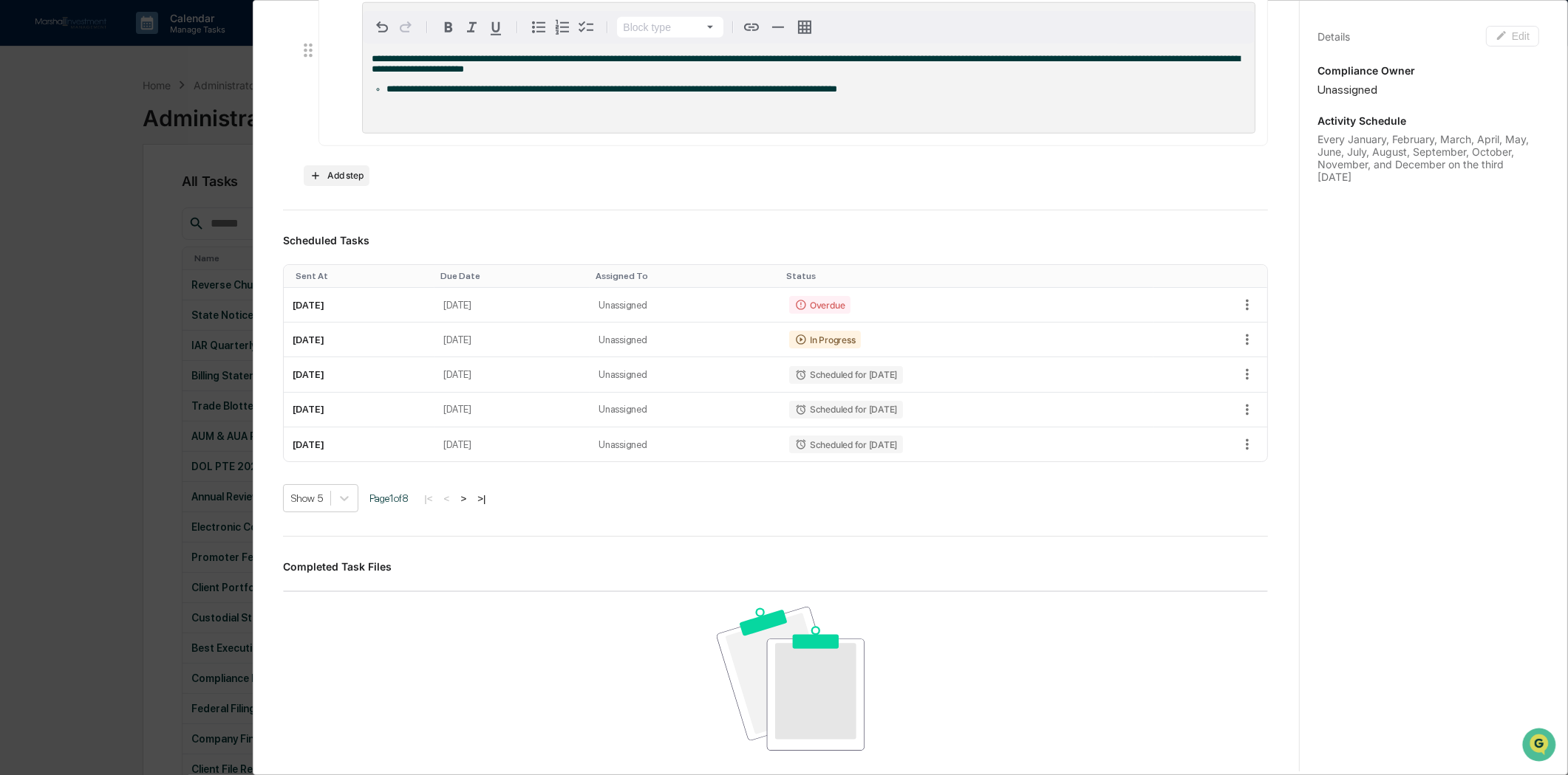
click at [41, 75] on div "**********" at bounding box center [784, 388] width 1568 height 775
